Goal: Task Accomplishment & Management: Manage account settings

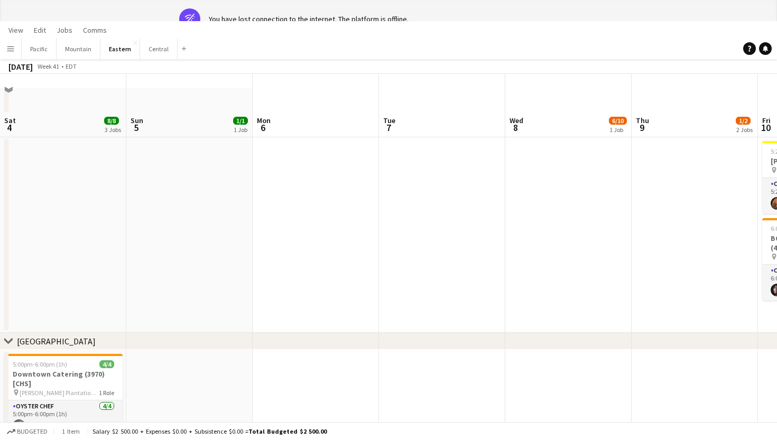
scroll to position [0, 426]
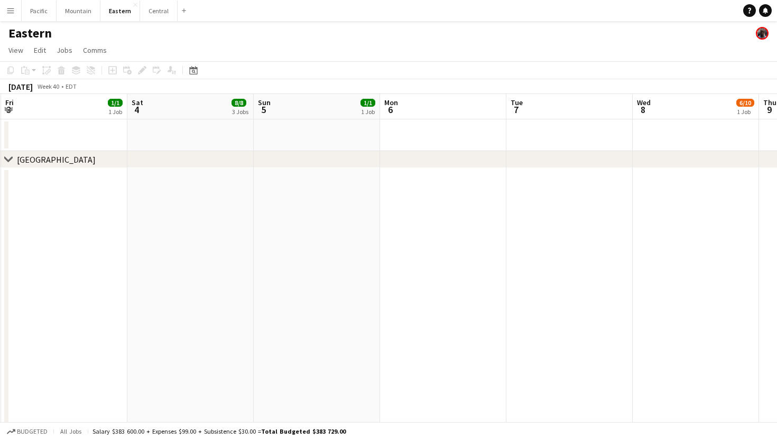
scroll to position [0, 515]
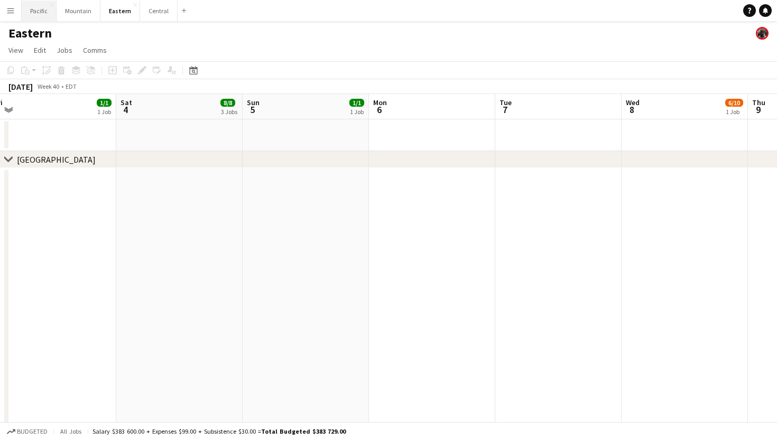
click at [45, 13] on button "Pacific Close" at bounding box center [39, 11] width 35 height 21
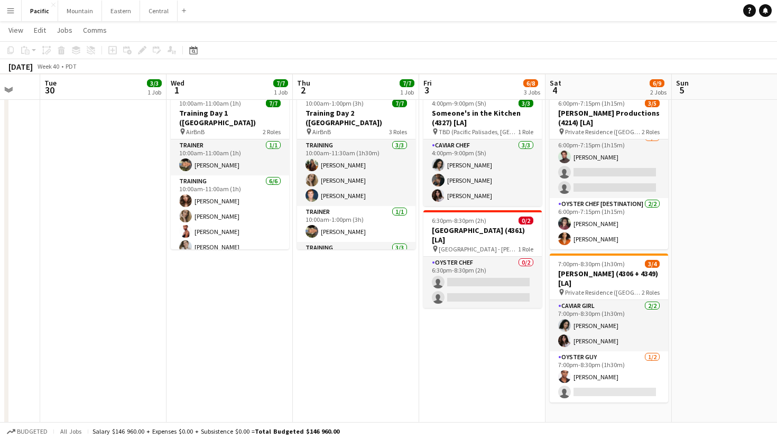
scroll to position [0, 338]
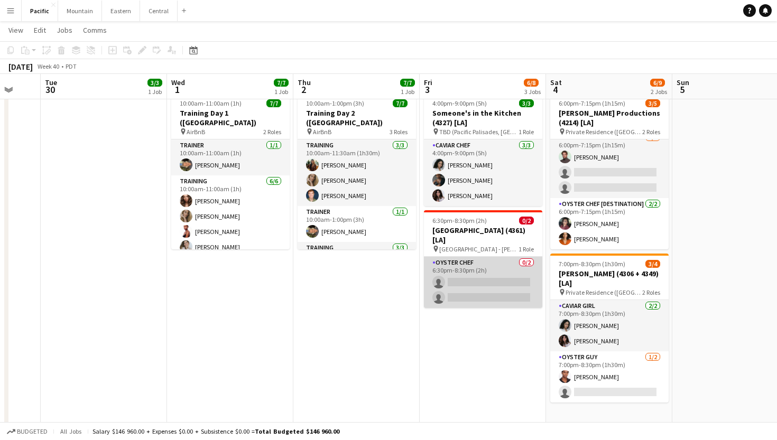
click at [505, 293] on app-card-role "Oyster Chef 0/2 6:30pm-8:30pm (2h) single-neutral-actions single-neutral-actions" at bounding box center [483, 282] width 118 height 51
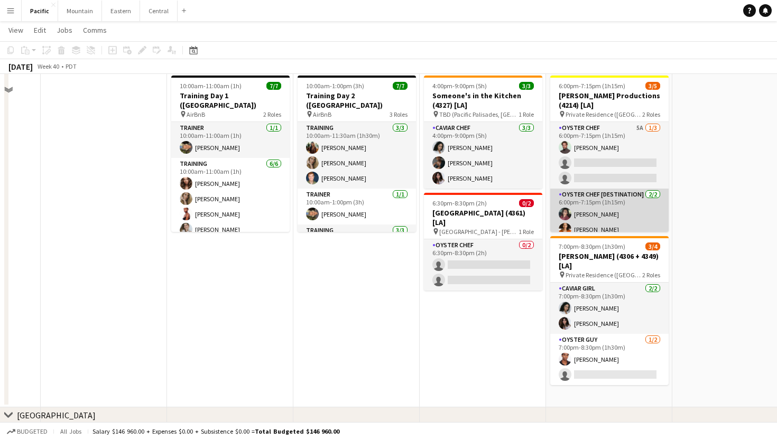
scroll to position [3, 0]
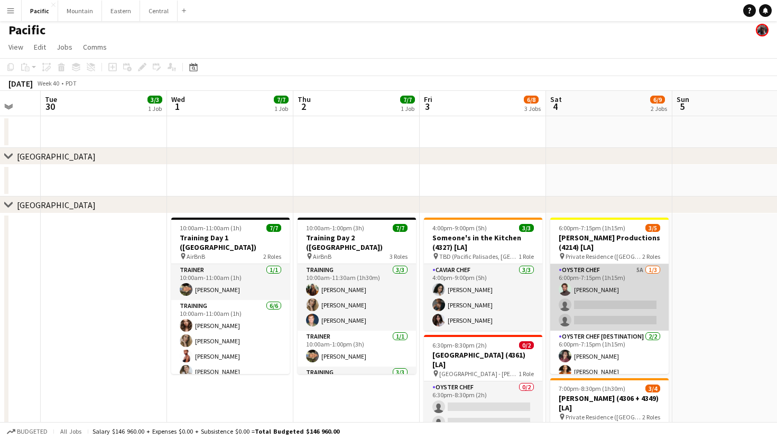
click at [622, 303] on app-card-role "Oyster Chef 5A [DATE] 6:00pm-7:15pm (1h15m) [PERSON_NAME] single-neutral-action…" at bounding box center [609, 297] width 118 height 67
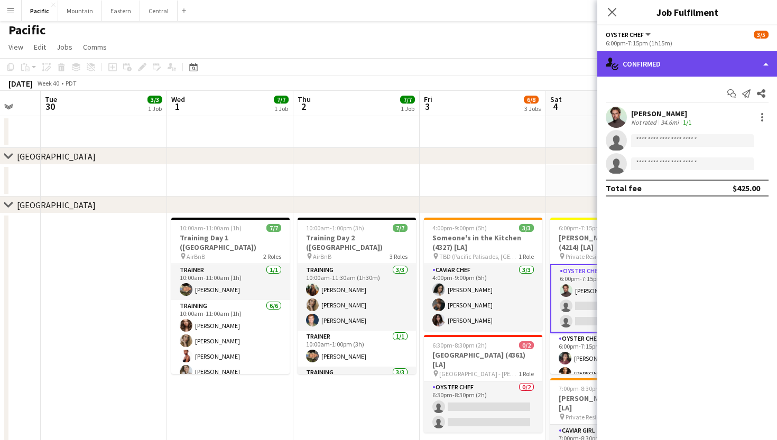
click at [723, 61] on div "single-neutral-actions-check-2 Confirmed" at bounding box center [687, 63] width 180 height 25
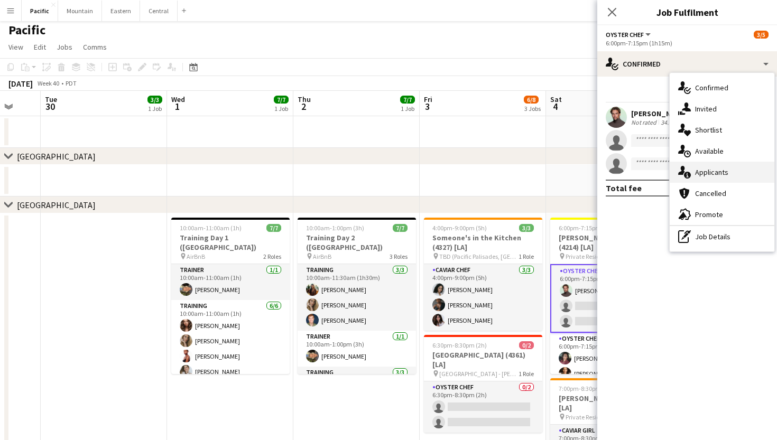
click at [727, 176] on span "Applicants" at bounding box center [711, 172] width 33 height 10
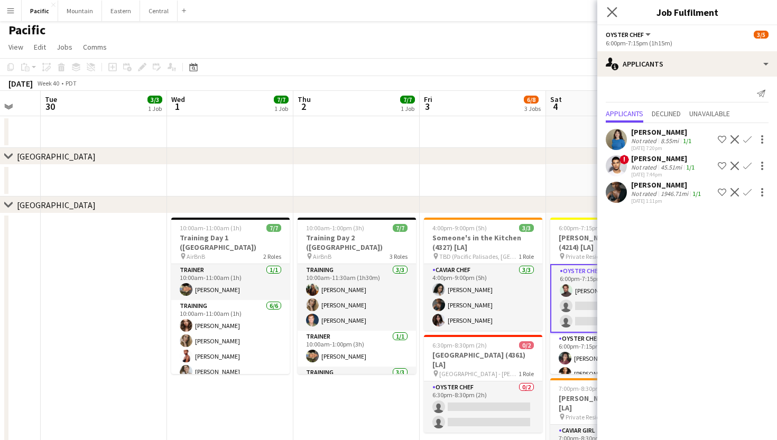
click at [611, 17] on app-icon "Close pop-in" at bounding box center [611, 12] width 15 height 15
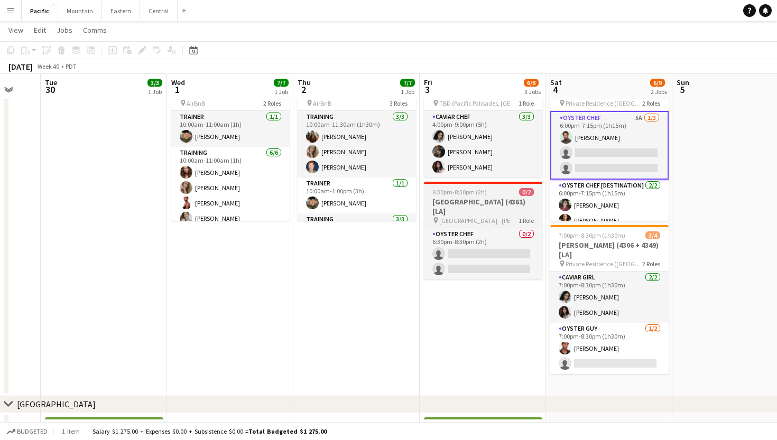
scroll to position [155, 0]
